Goal: Transaction & Acquisition: Subscribe to service/newsletter

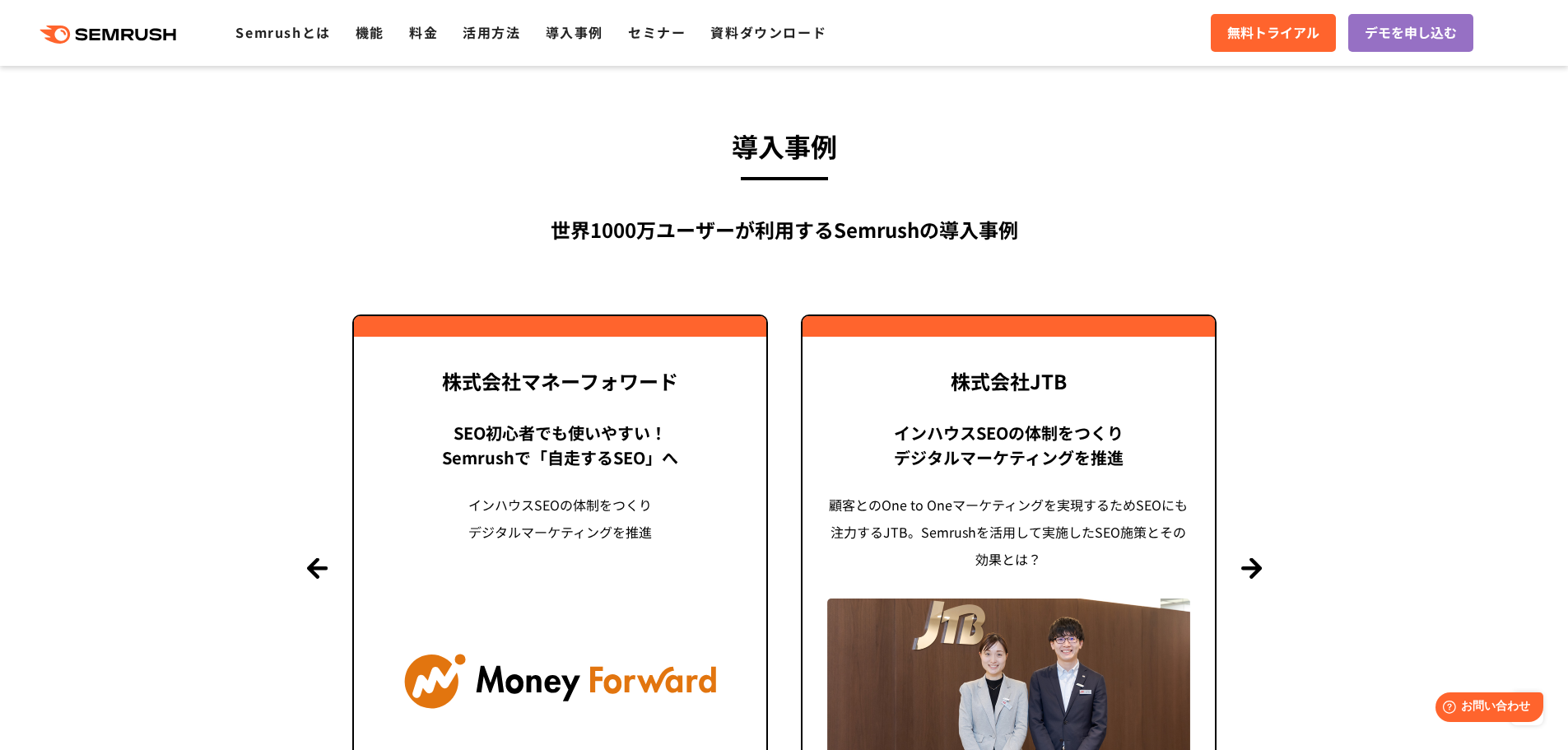
scroll to position [3376, 0]
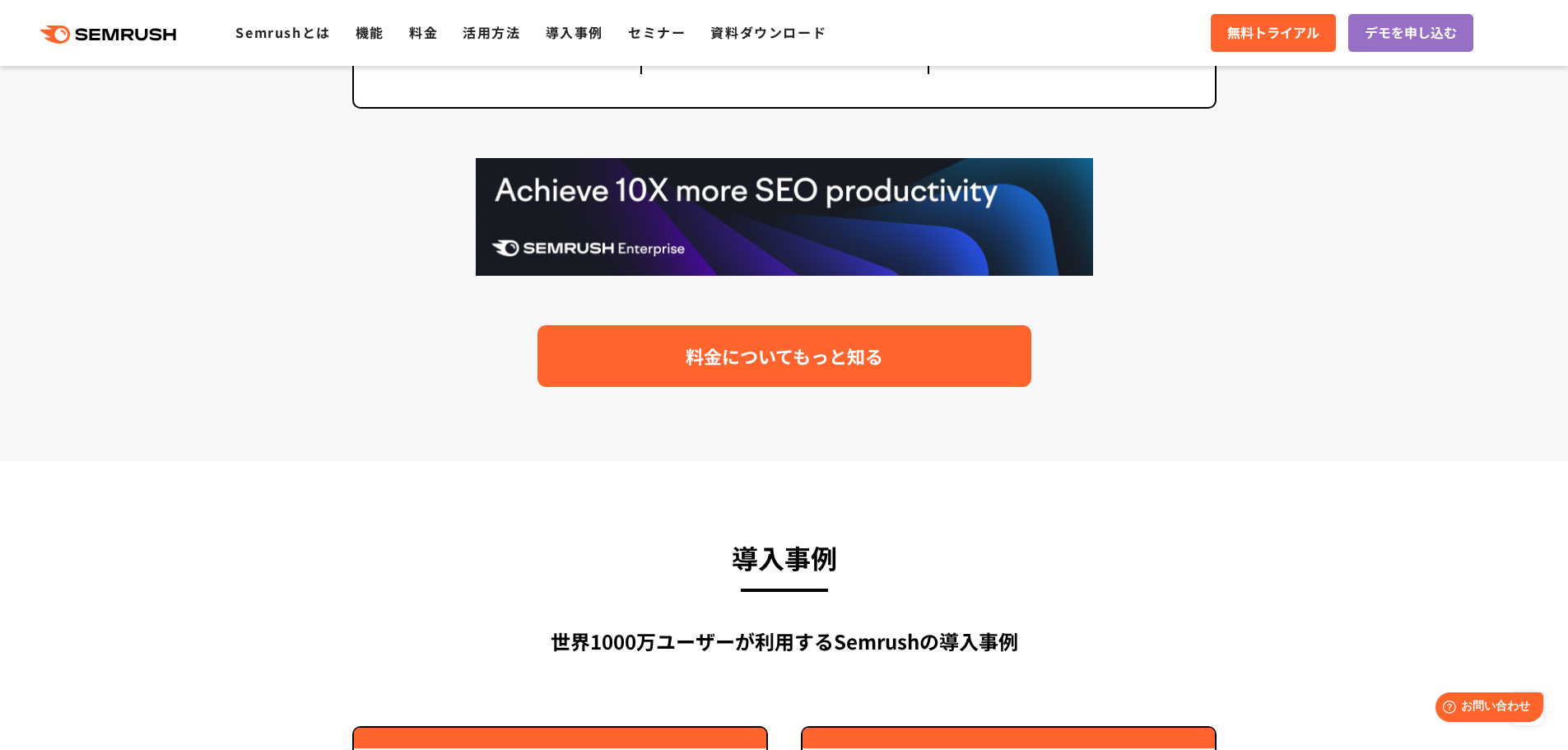
click at [798, 337] on link "料金についてもっと知る" at bounding box center [784, 355] width 494 height 62
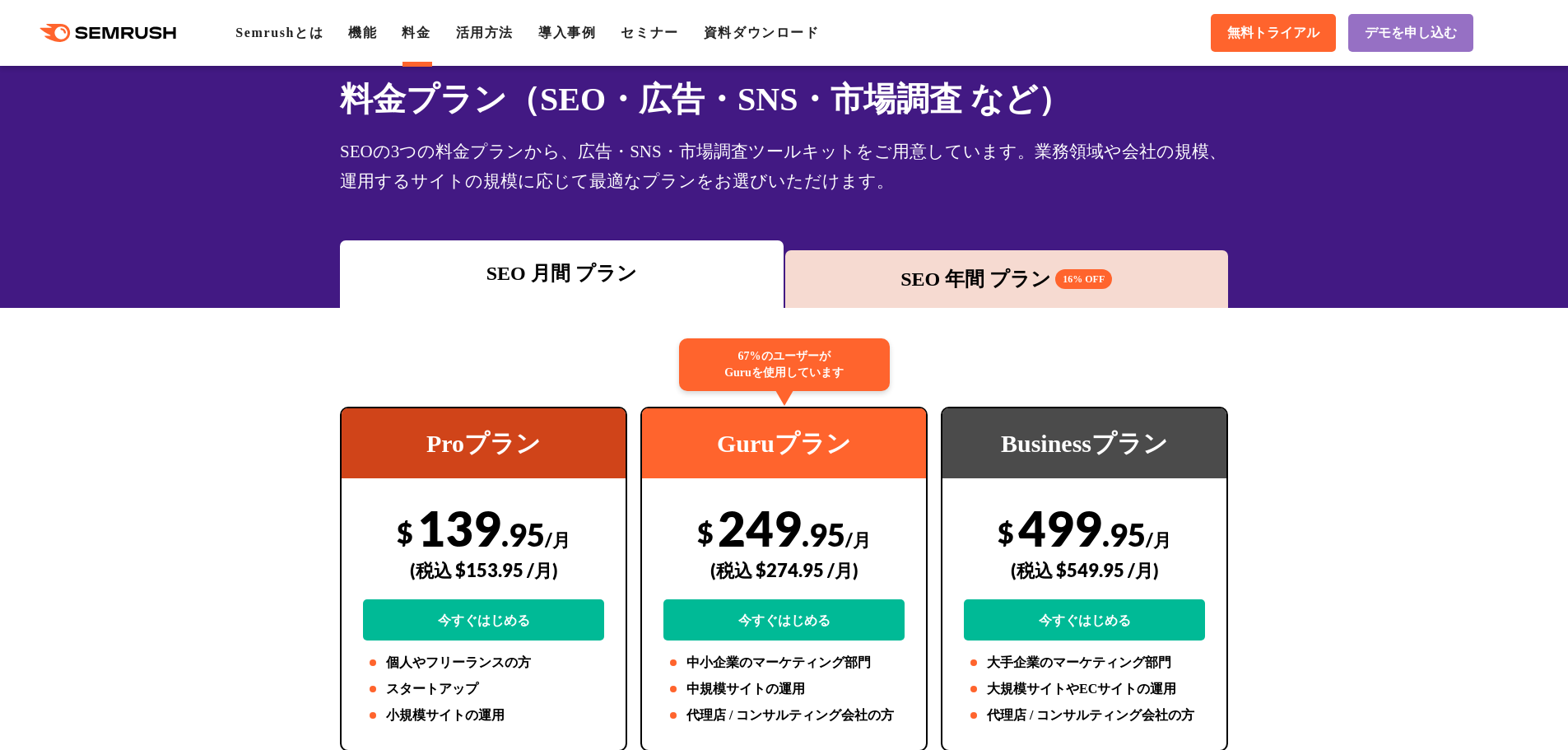
scroll to position [164, 0]
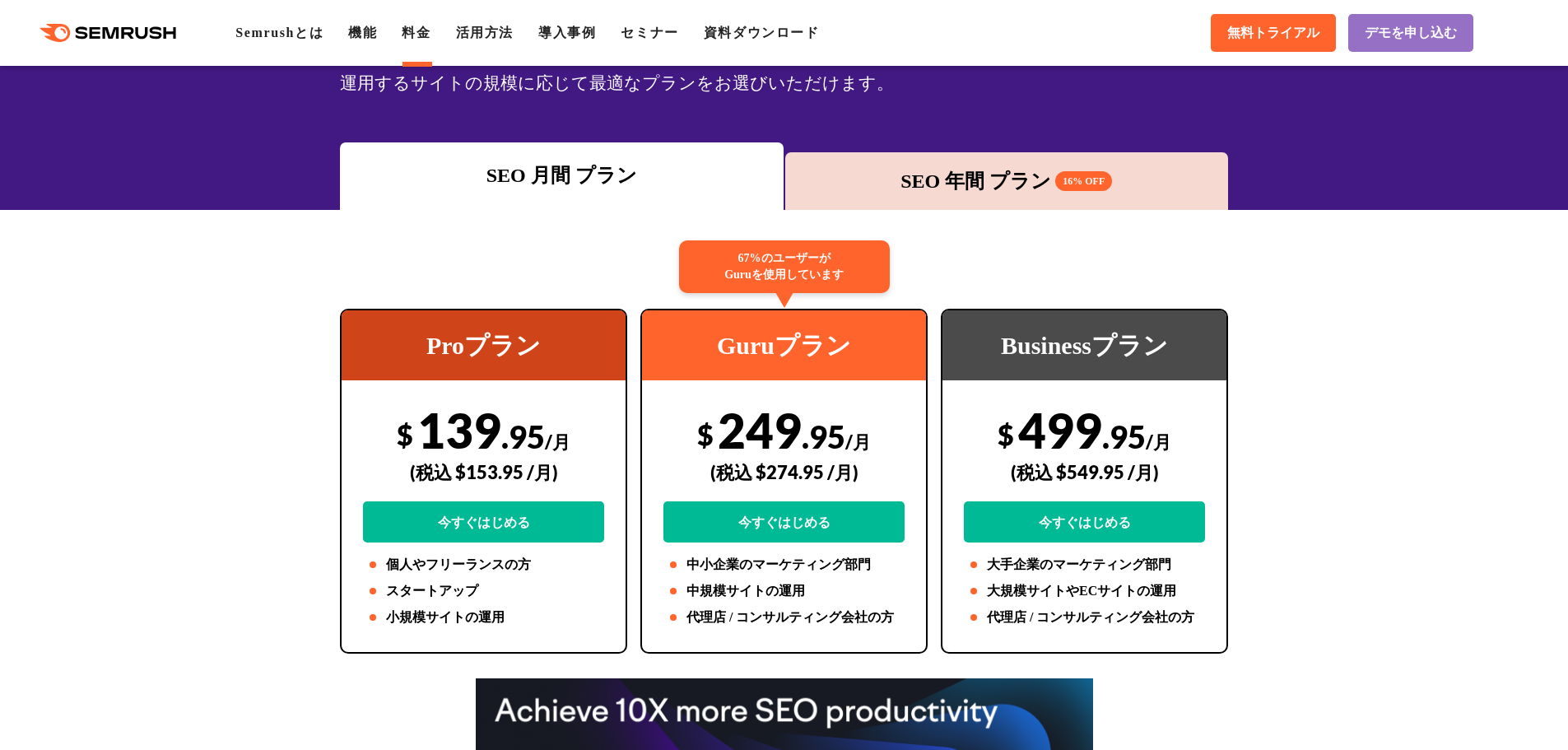
click at [929, 184] on div "SEO 年間 プラン 16% OFF" at bounding box center [1007, 181] width 427 height 29
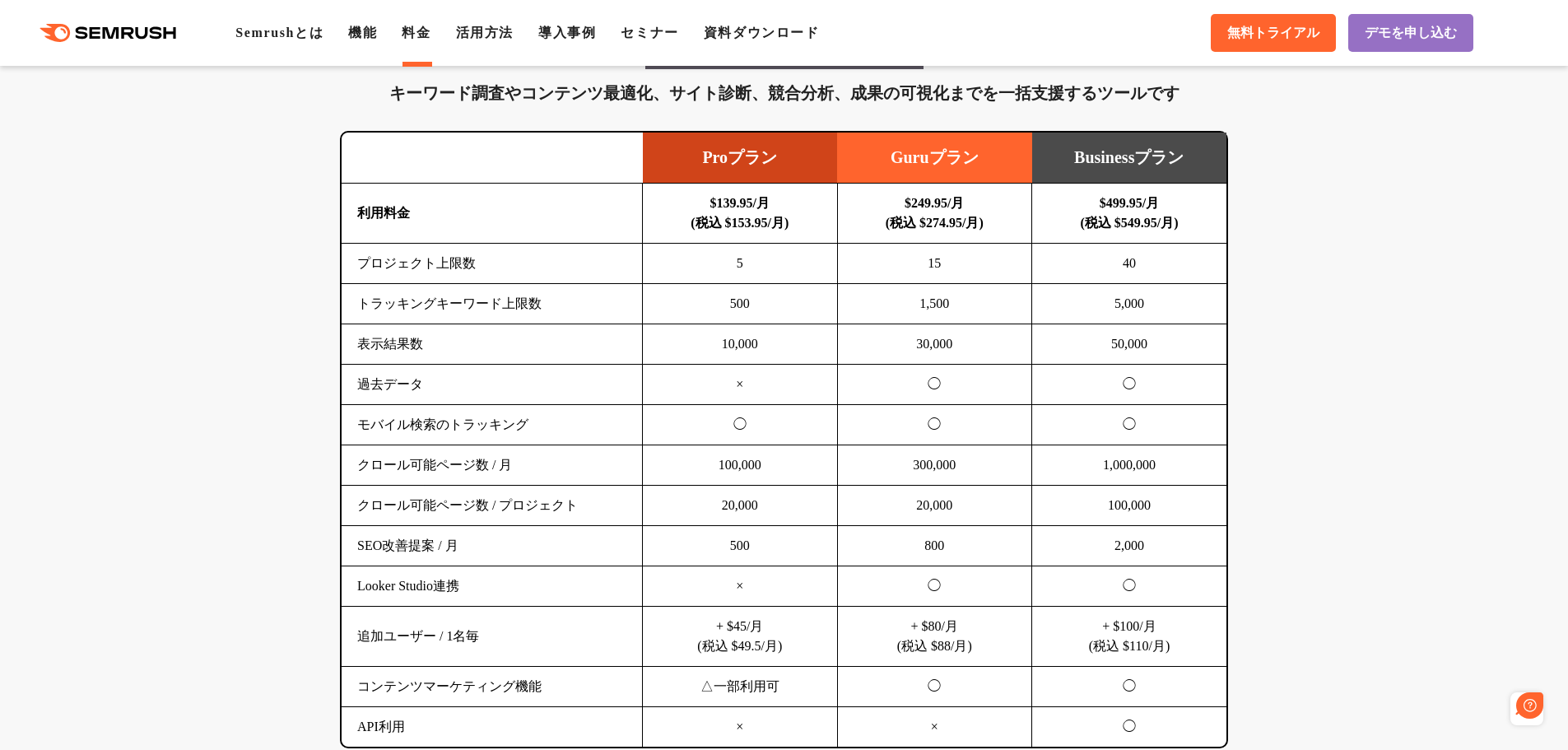
scroll to position [0, 0]
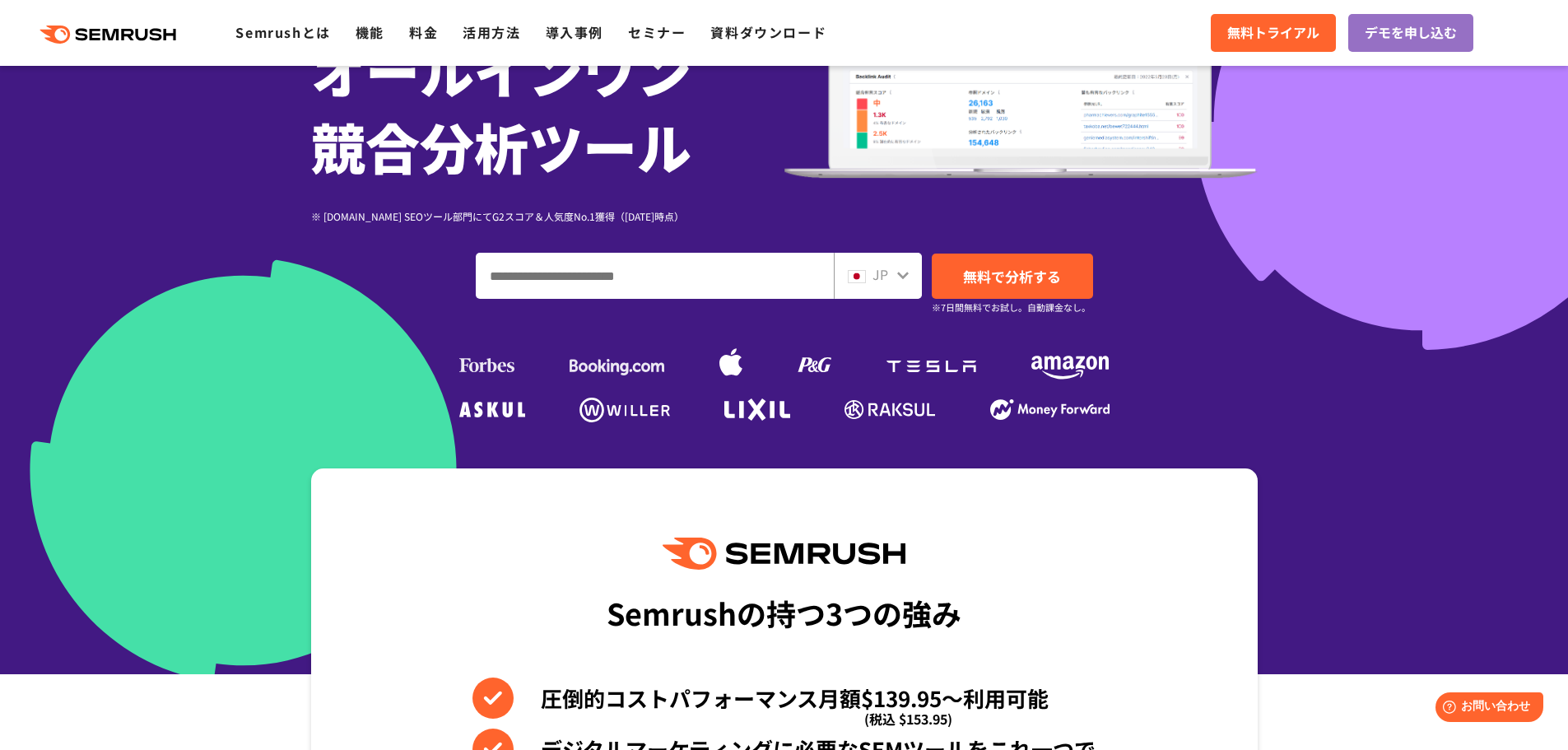
scroll to position [577, 0]
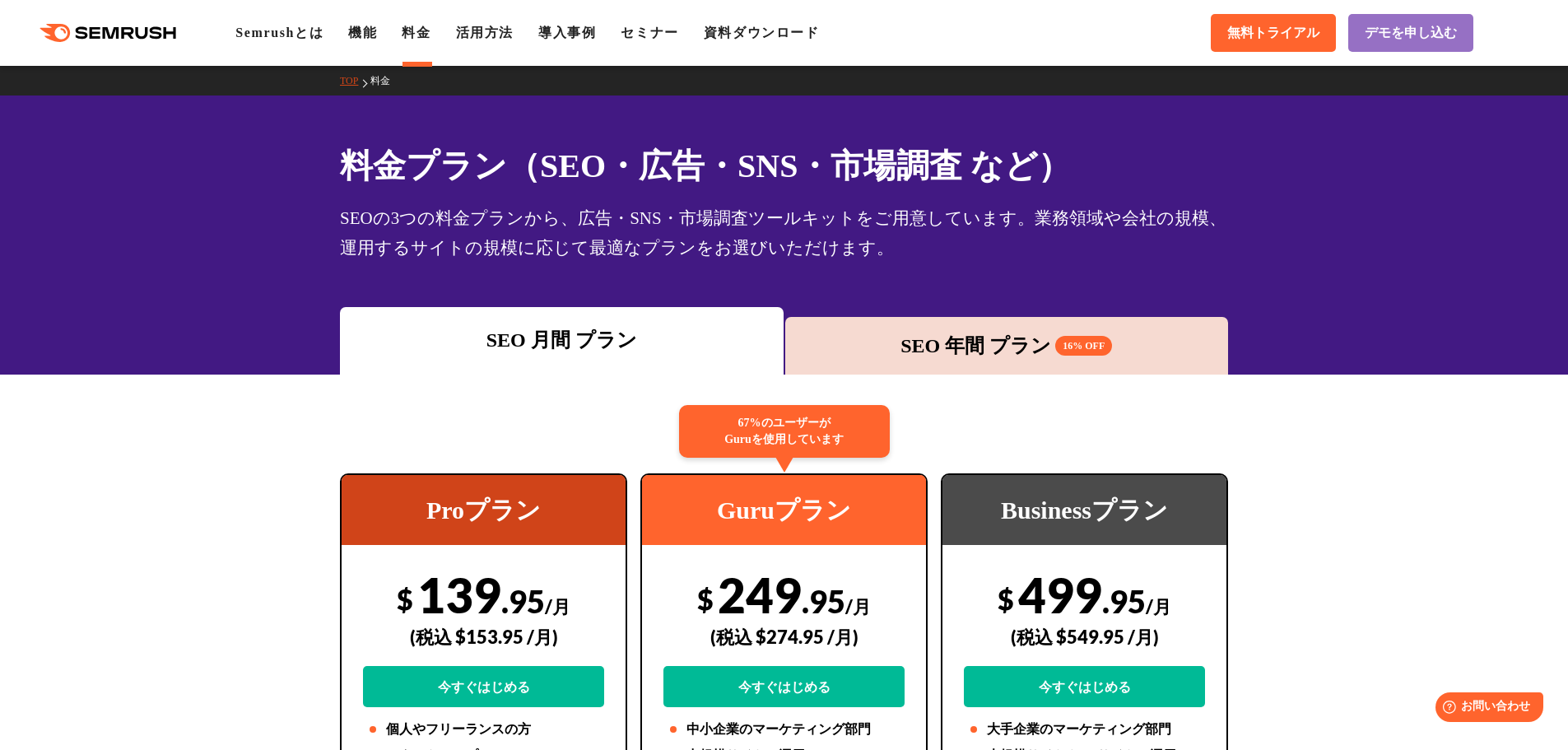
click at [1111, 342] on div "SEO 年間 プラン 16% OFF" at bounding box center [1007, 346] width 427 height 29
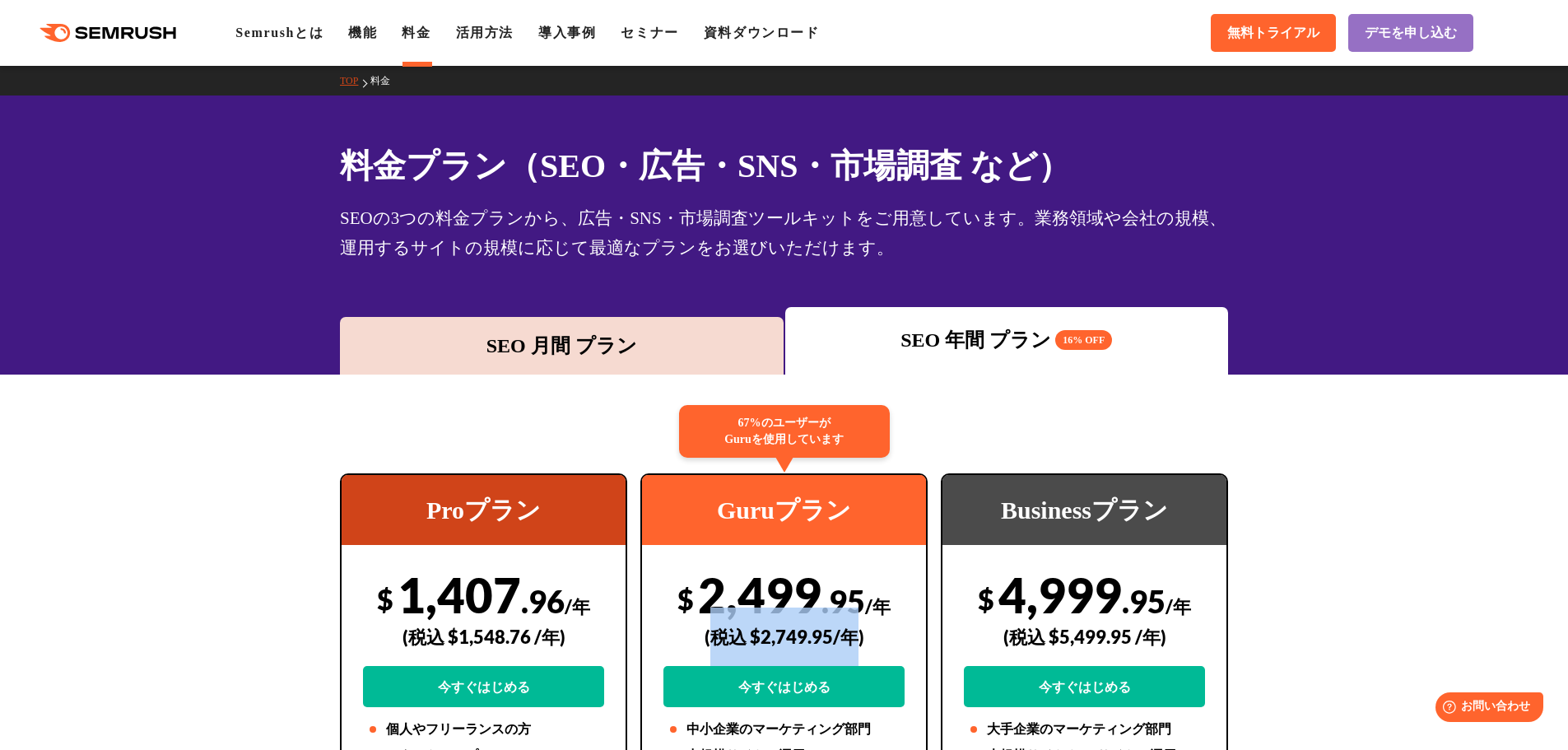
drag, startPoint x: 712, startPoint y: 637, endPoint x: 855, endPoint y: 641, distance: 143.1
click at [855, 641] on div "(税込 $2,749.95/年)" at bounding box center [784, 637] width 241 height 59
copy div "税込 $2,749.95/年"
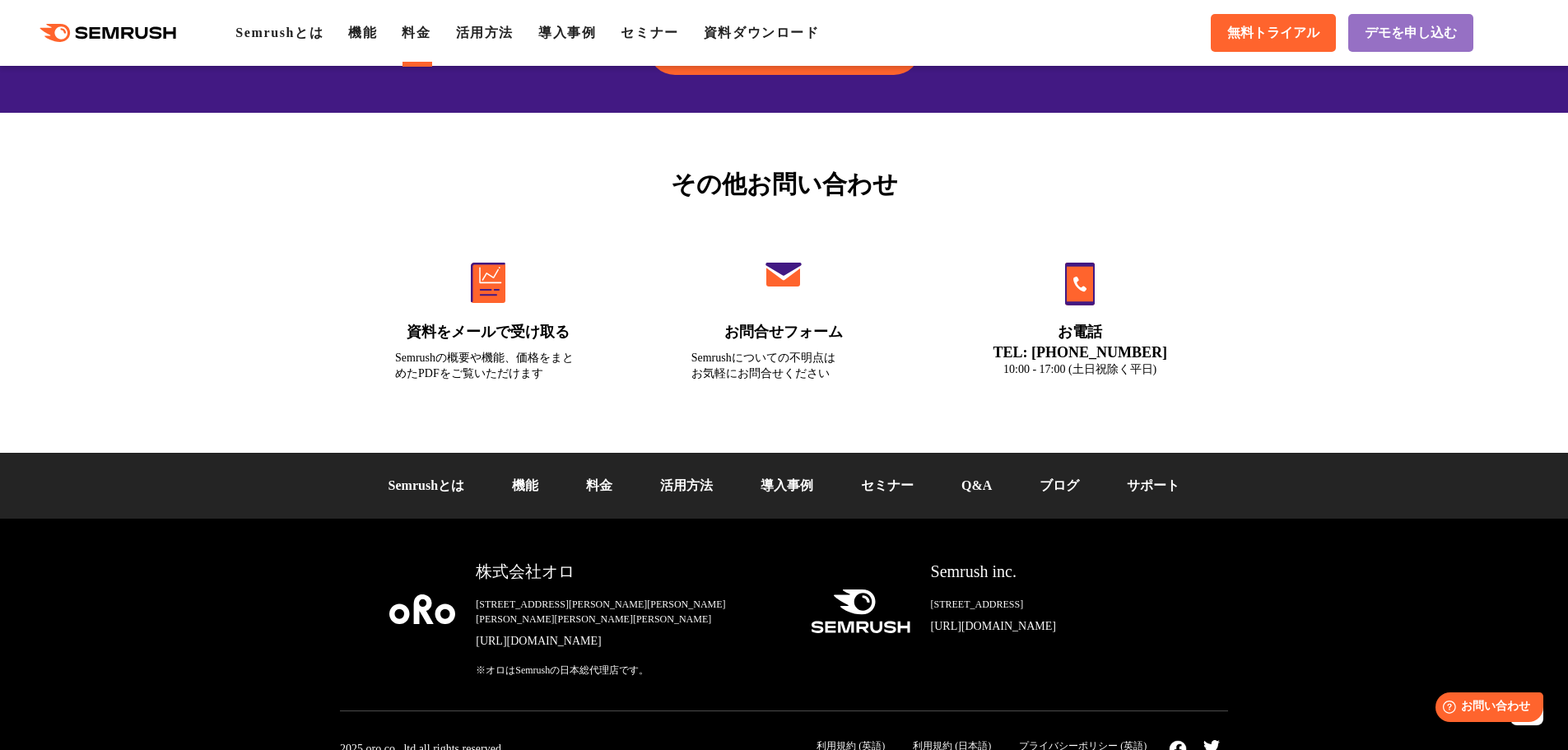
scroll to position [5549, 0]
